Goal: Navigation & Orientation: Find specific page/section

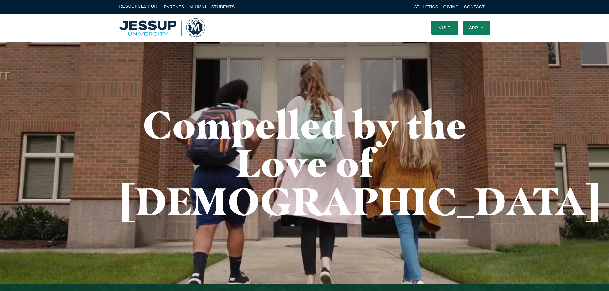
click at [195, 27] on img "Home" at bounding box center [162, 27] width 86 height 19
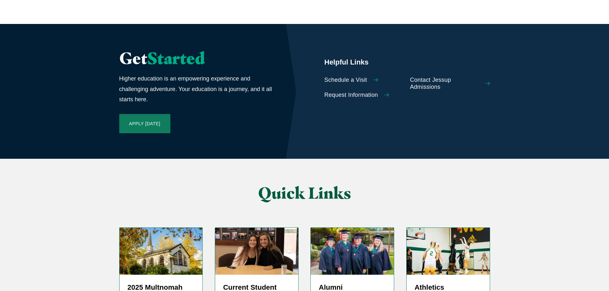
scroll to position [1519, 0]
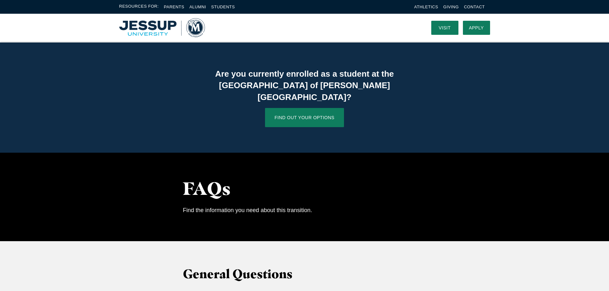
scroll to position [53, 0]
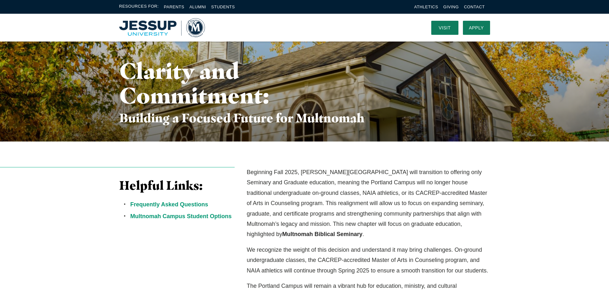
click at [475, 3] on li "Contact" at bounding box center [474, 6] width 21 height 7
click at [475, 8] on link "Contact" at bounding box center [474, 6] width 21 height 5
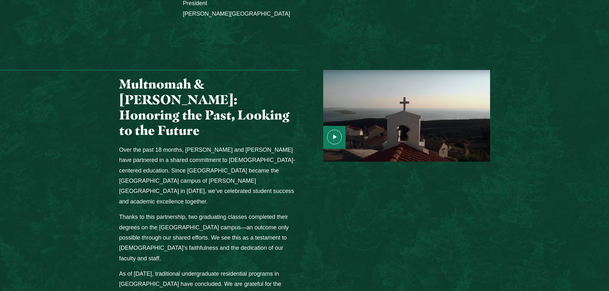
scroll to position [745, 0]
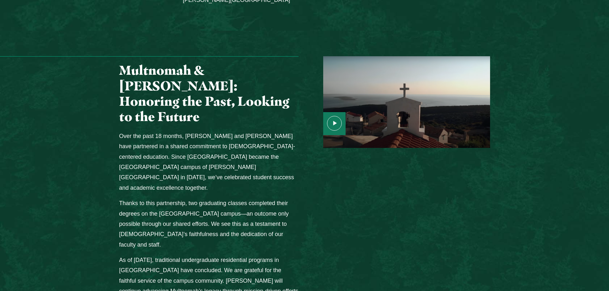
click at [345, 112] on div "Media Content" at bounding box center [334, 123] width 22 height 23
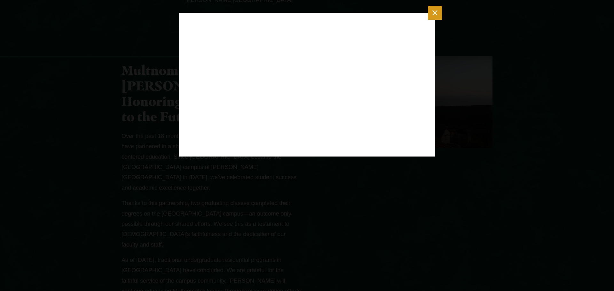
click at [430, 12] on button "Close modal" at bounding box center [435, 13] width 14 height 14
